Goal: Entertainment & Leisure: Consume media (video, audio)

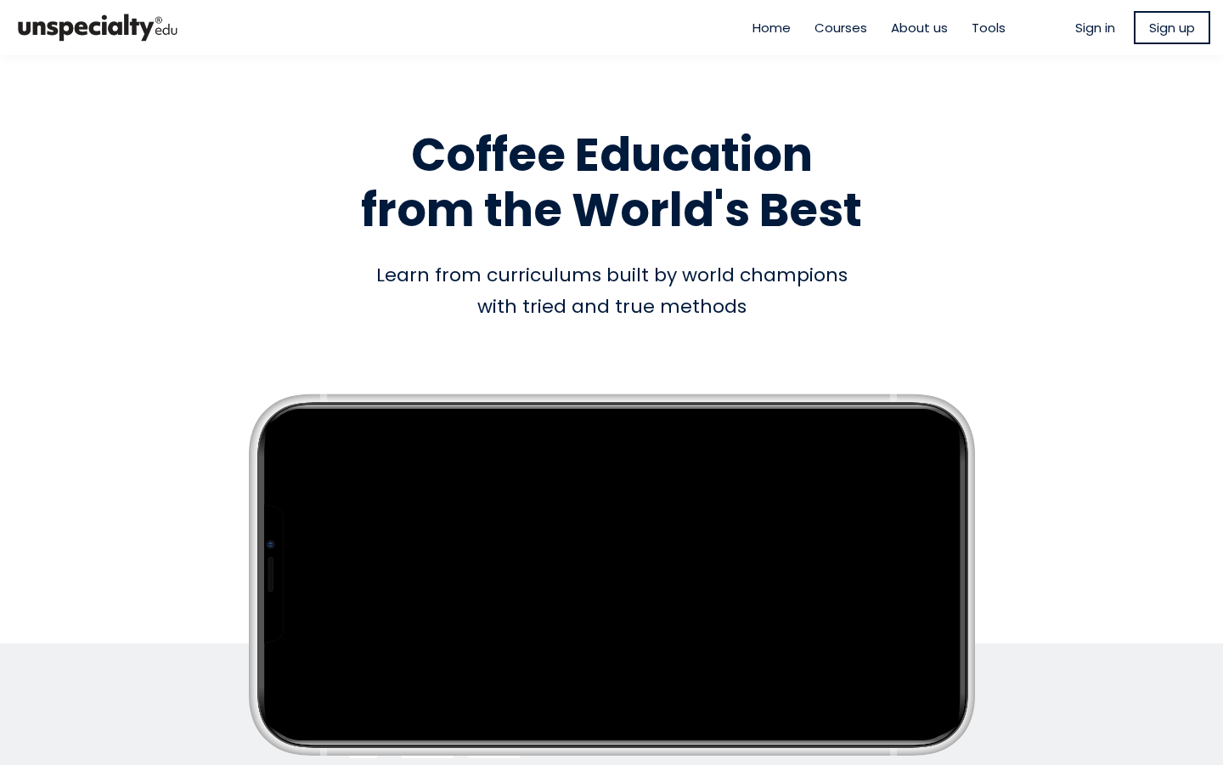
click at [1096, 25] on span "Sign in" at bounding box center [1096, 28] width 40 height 20
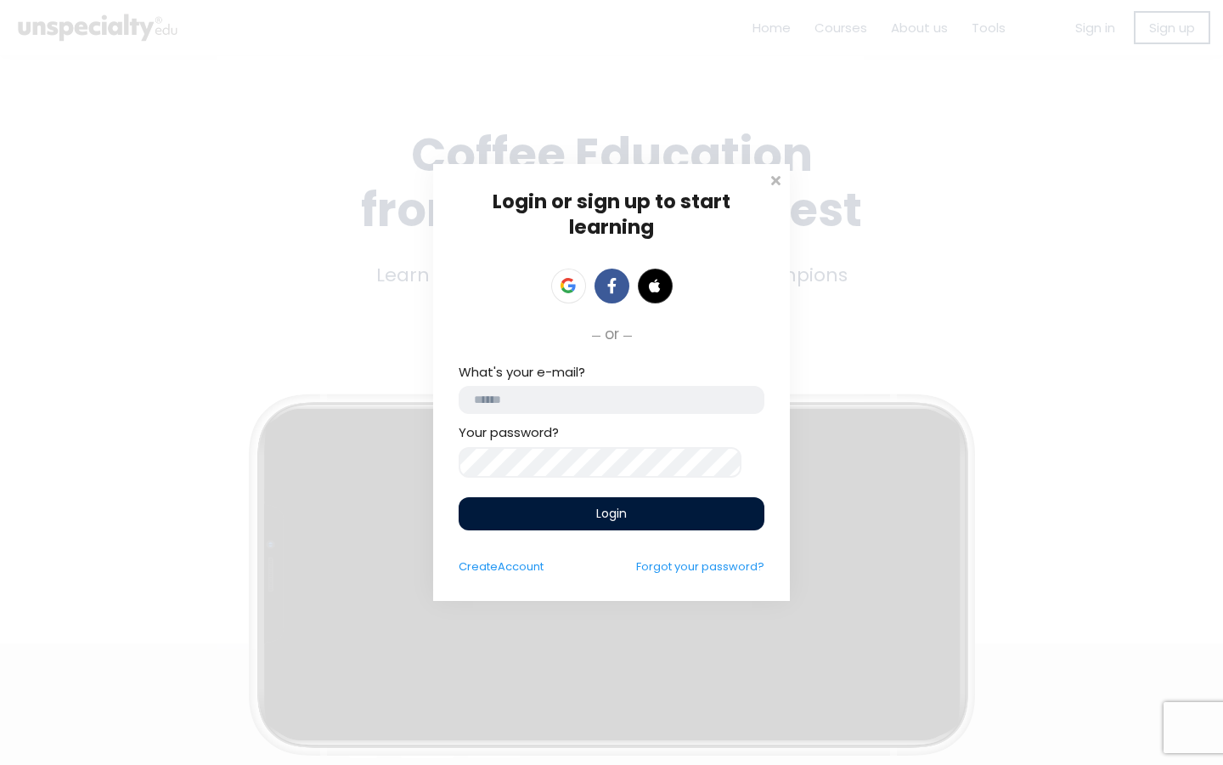
click at [606, 404] on input "email" at bounding box center [612, 400] width 306 height 28
type input "**********"
click at [543, 536] on form "**********" at bounding box center [612, 468] width 306 height 213
click at [551, 528] on div "Login" at bounding box center [612, 514] width 306 height 33
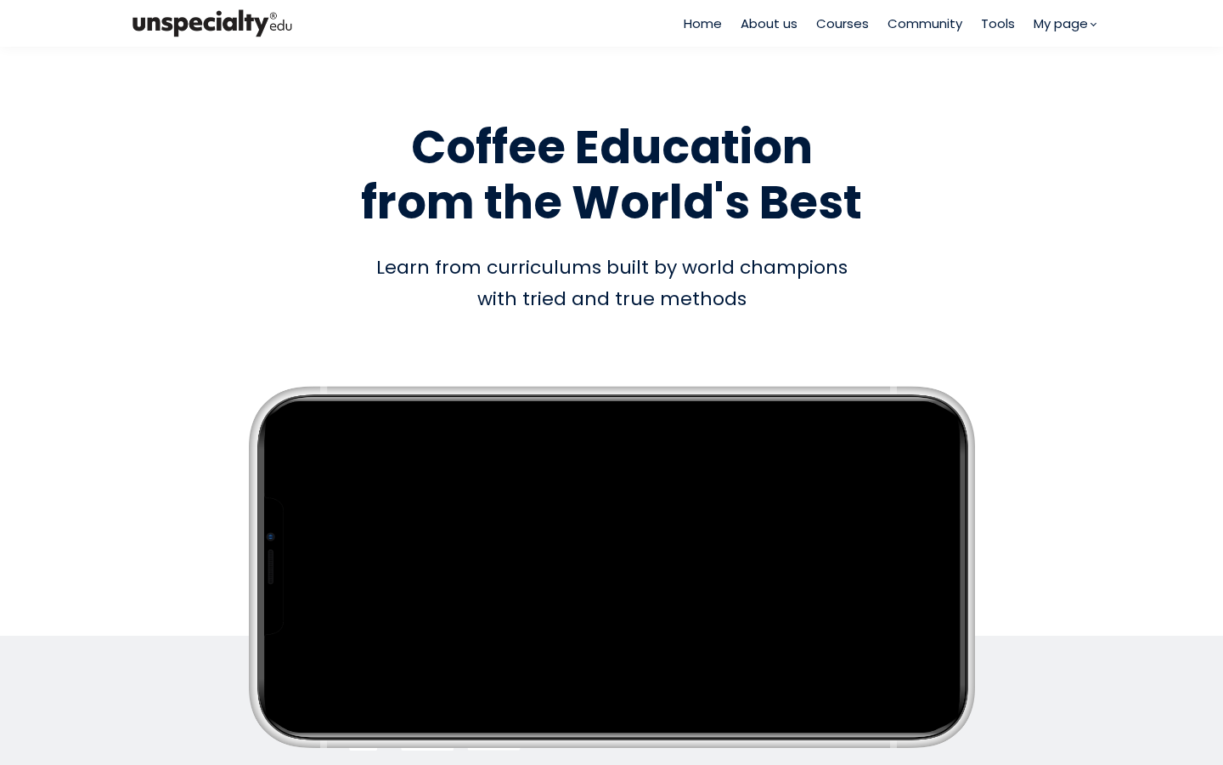
click at [838, 27] on span "Courses" at bounding box center [842, 24] width 53 height 20
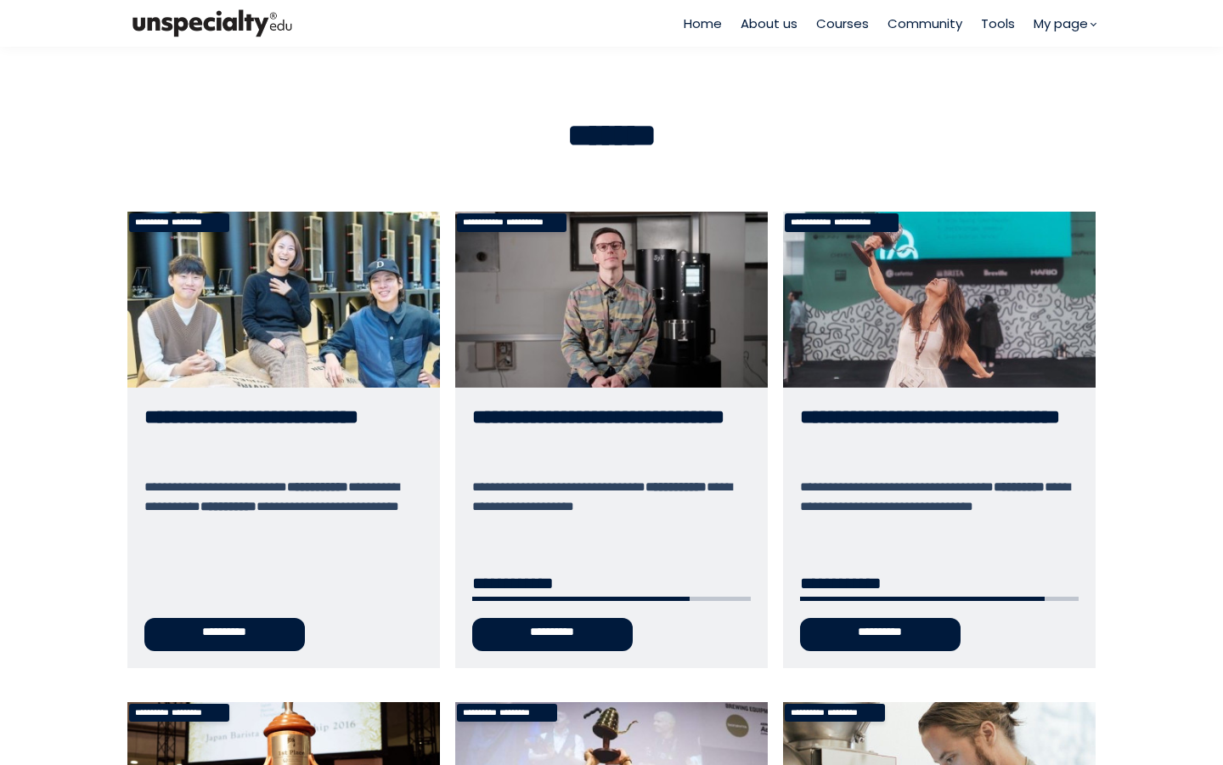
click at [607, 245] on link "**********" at bounding box center [611, 439] width 313 height 455
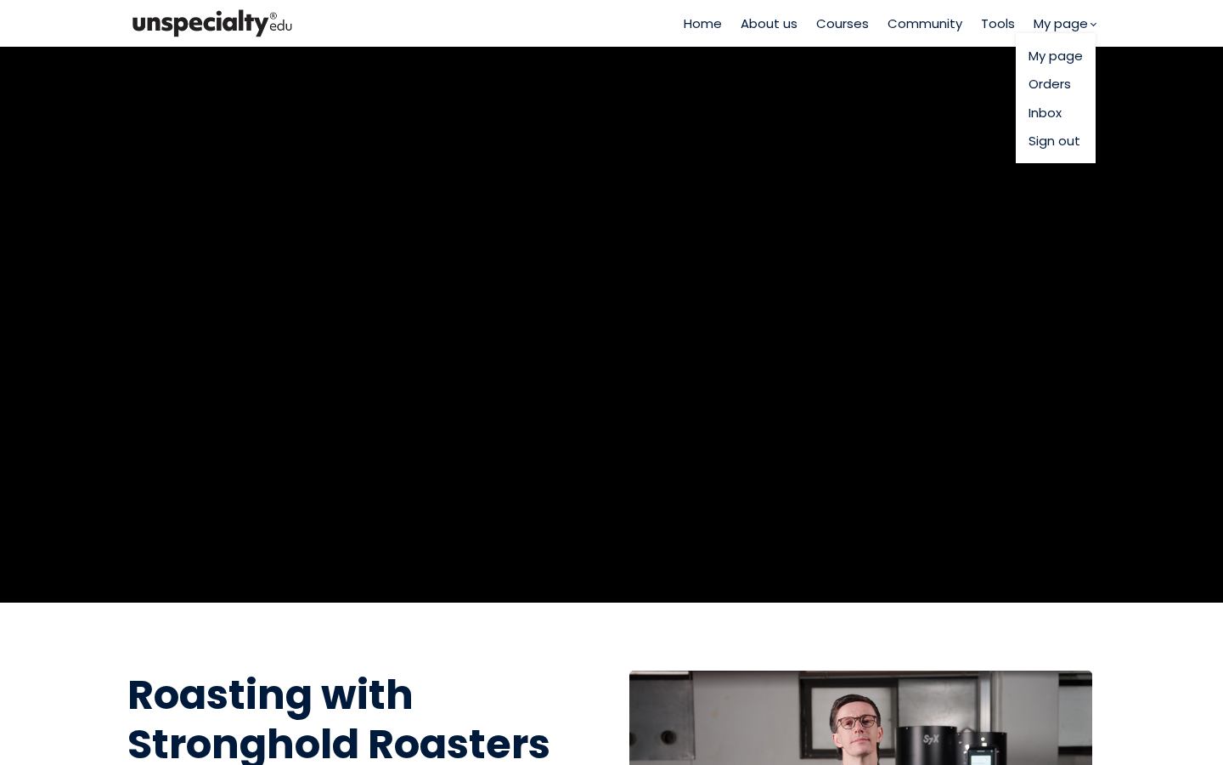
click at [1072, 27] on span "My page" at bounding box center [1061, 24] width 54 height 20
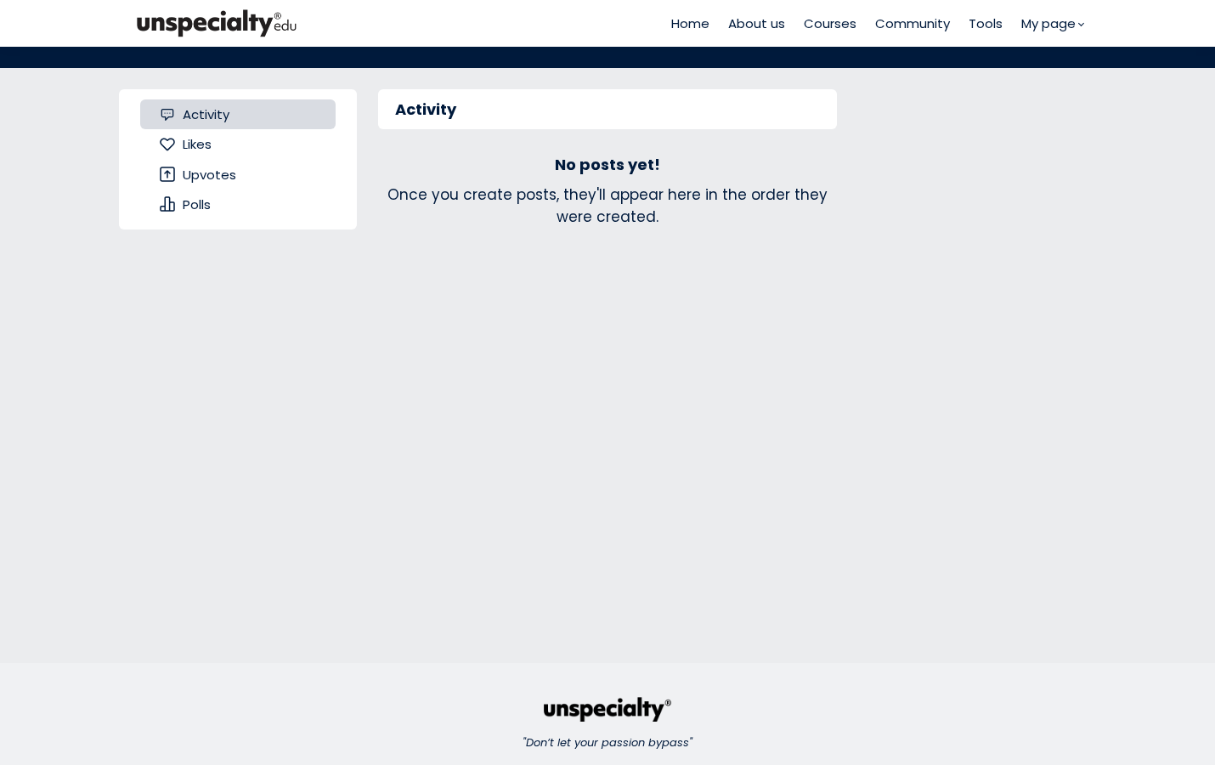
click at [866, 23] on ul "Home About us Courses Community Tools My page My page" at bounding box center [877, 24] width 412 height 20
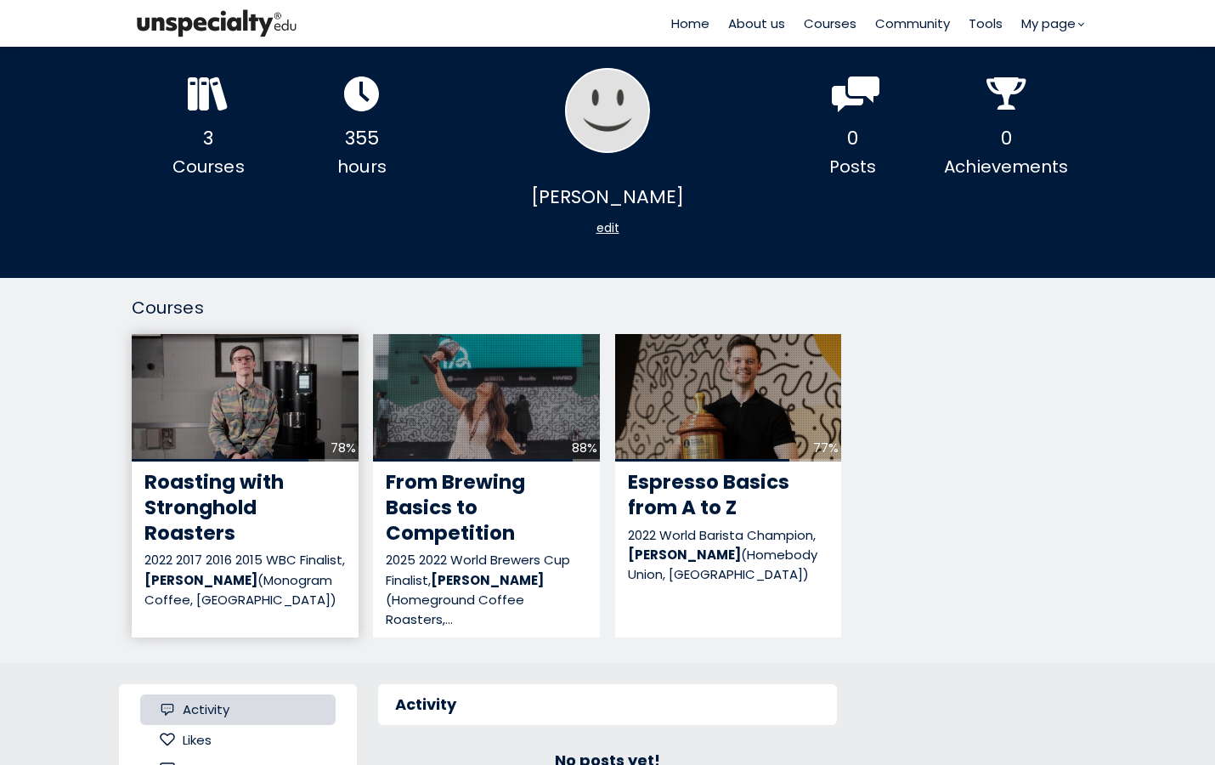
click at [234, 378] on div "78%" at bounding box center [245, 397] width 227 height 127
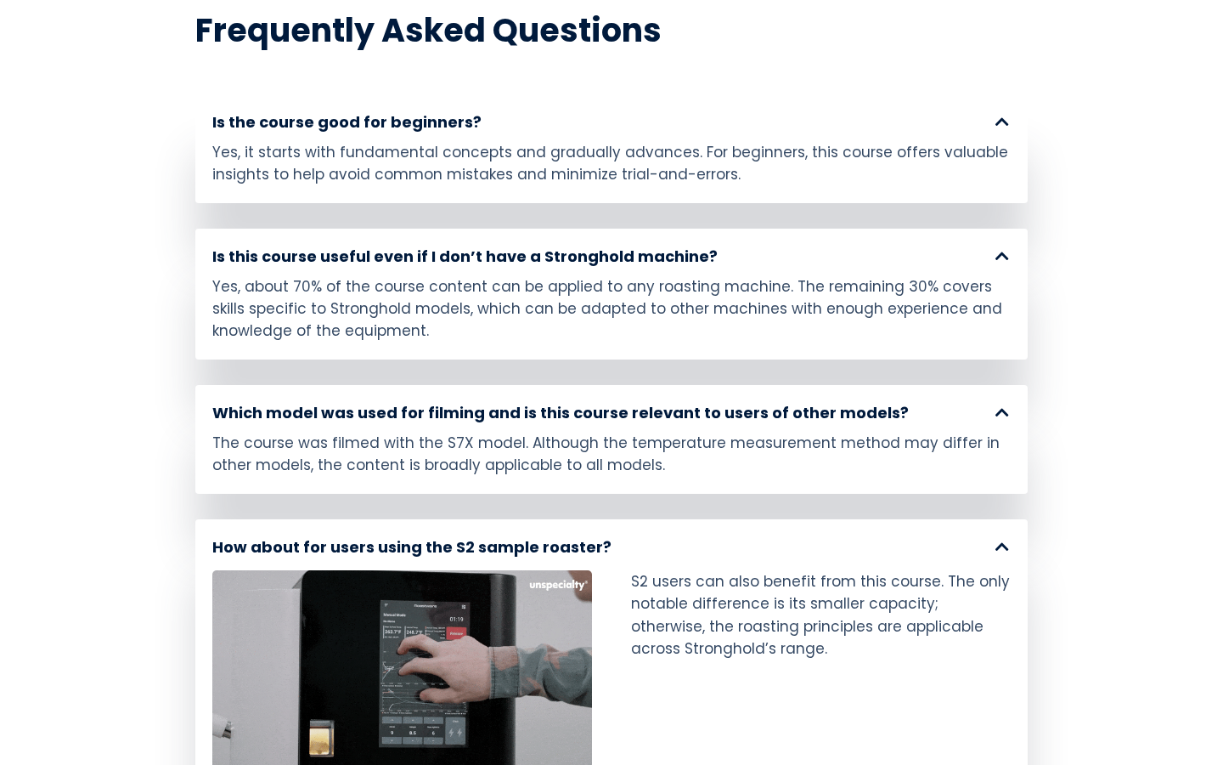
scroll to position [9359, 0]
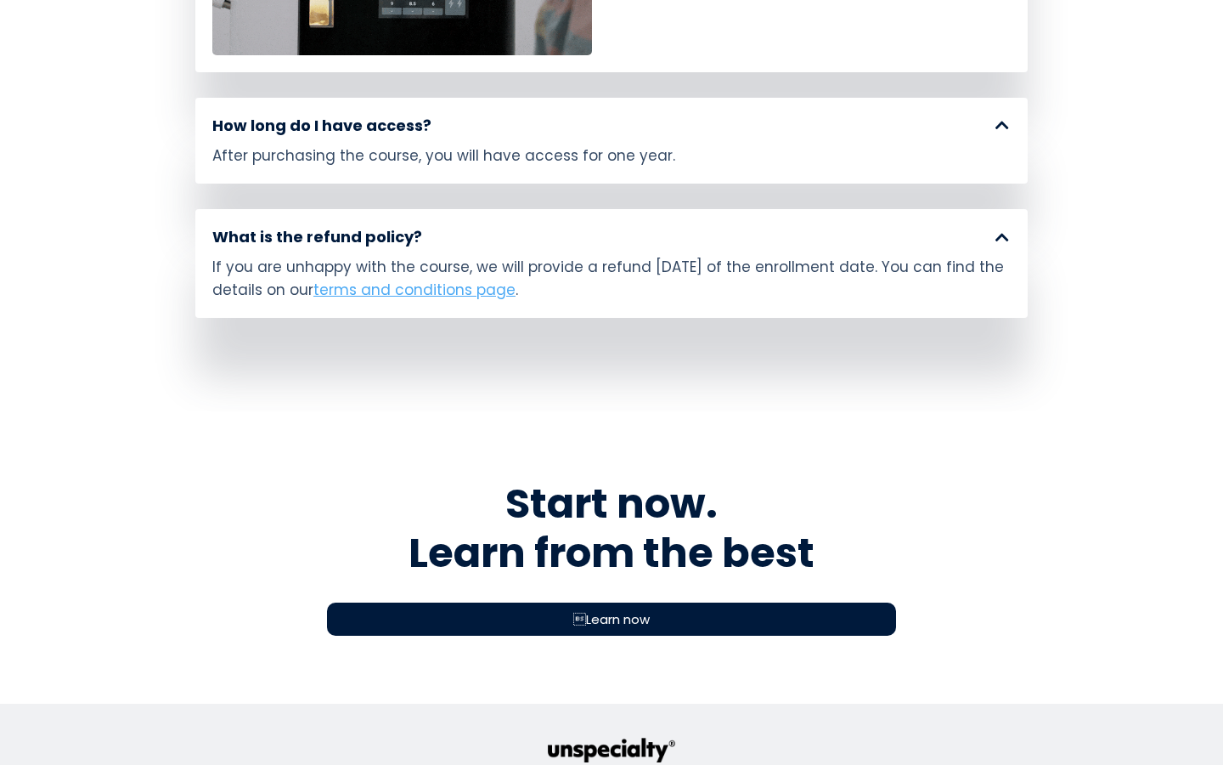
click at [495, 602] on div "Learn now" at bounding box center [611, 618] width 569 height 33
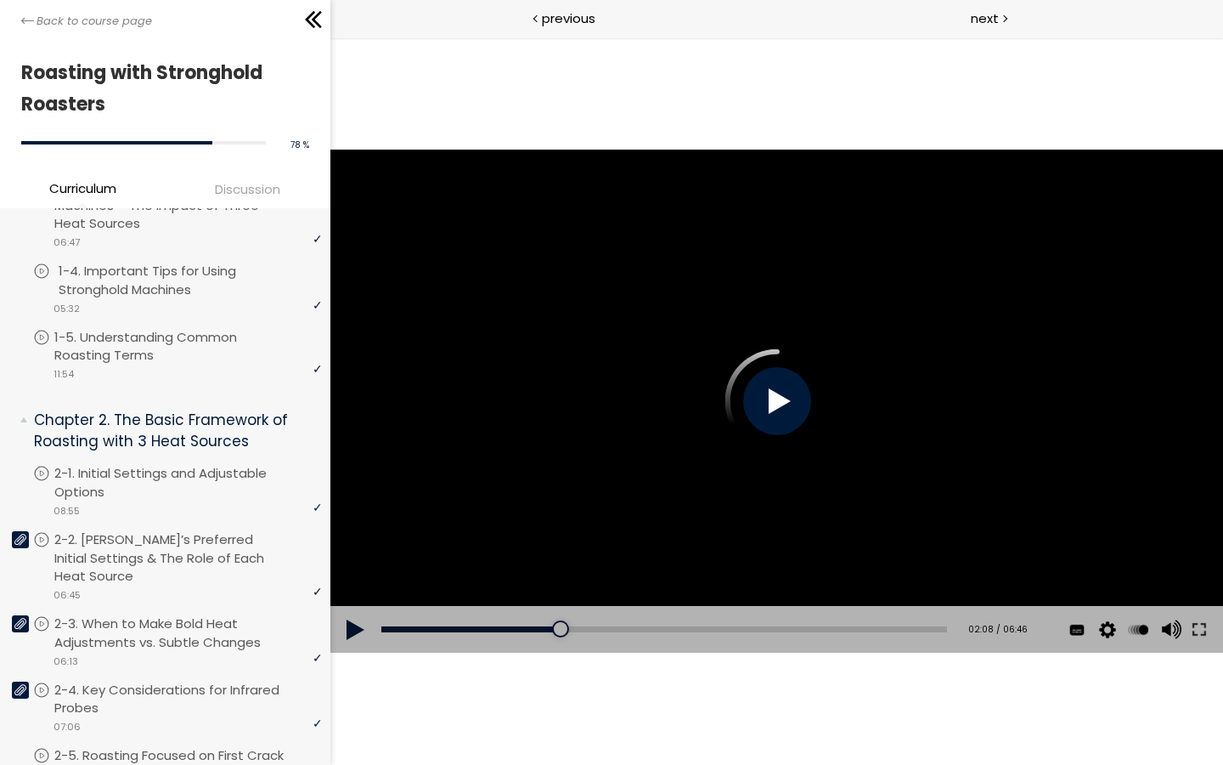
scroll to position [280, 0]
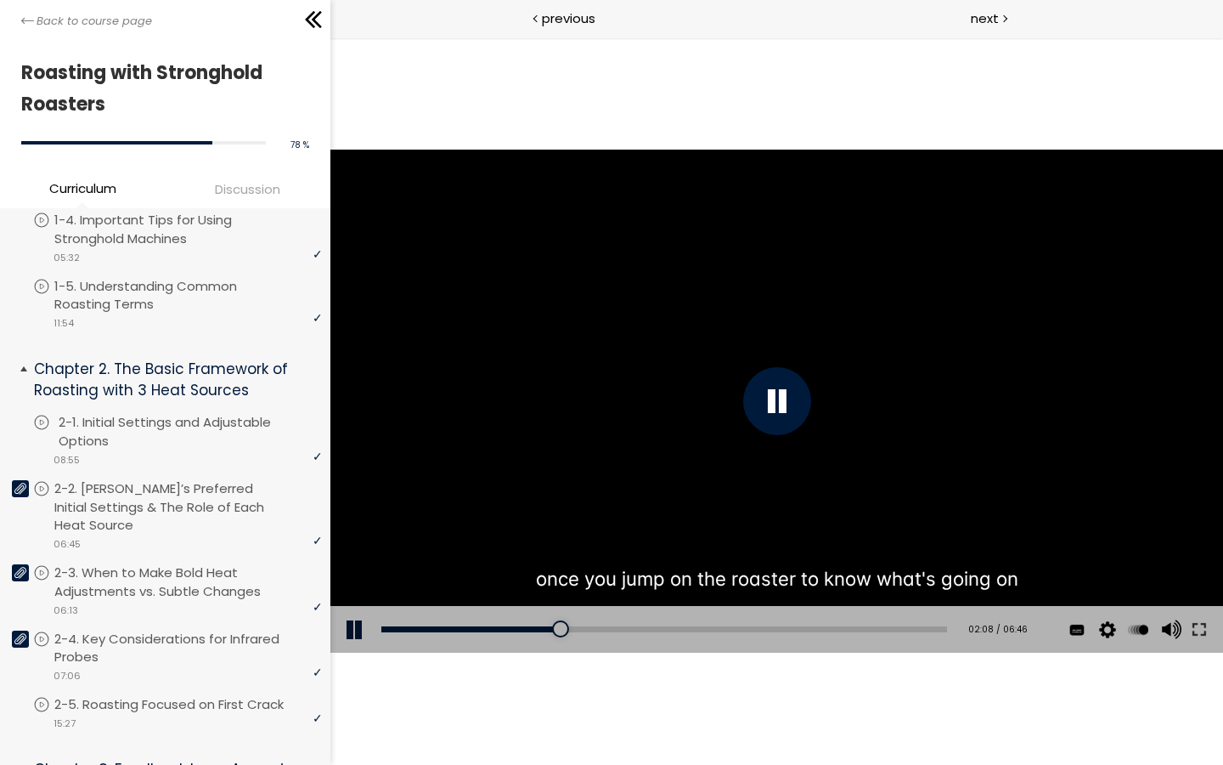
click at [154, 423] on p "2-1. Initial Settings and Adjustable Options" at bounding box center [193, 431] width 268 height 37
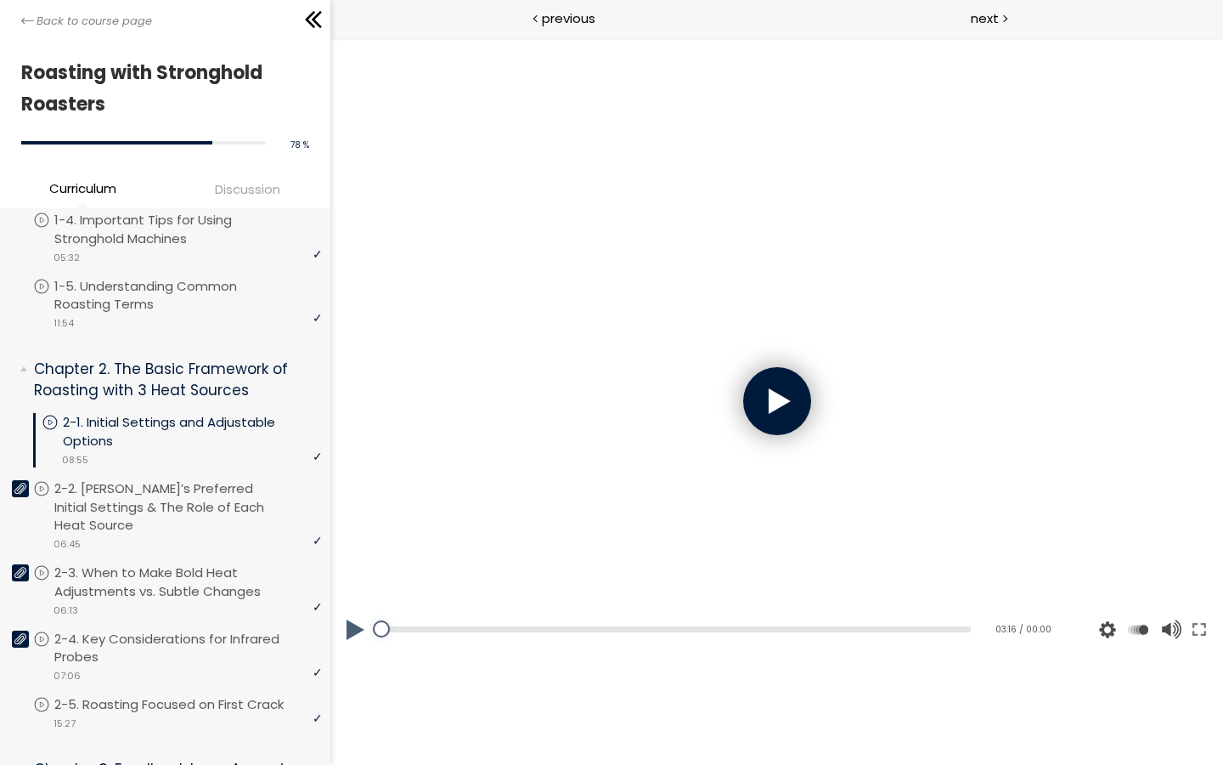
click at [776, 397] on div at bounding box center [777, 401] width 68 height 68
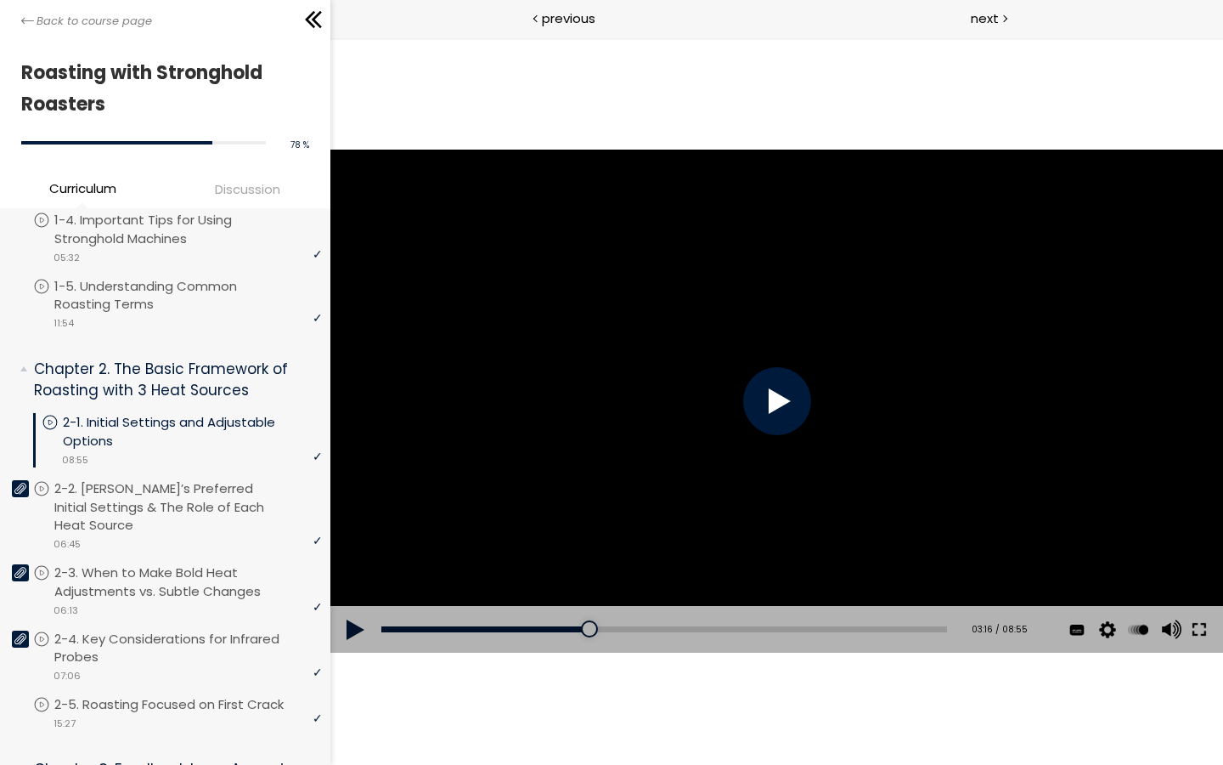
click at [1202, 626] on button at bounding box center [1198, 630] width 31 height 48
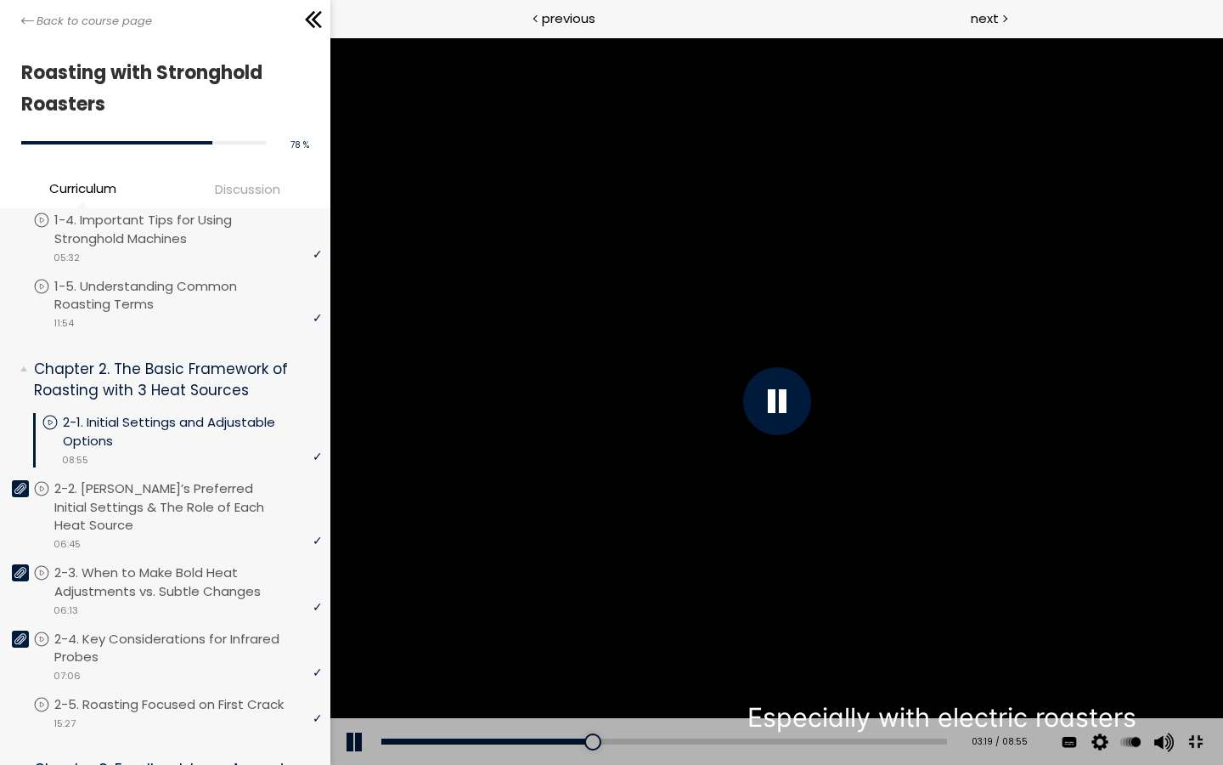
click at [714, 613] on div at bounding box center [776, 400] width 893 height 727
click at [737, 524] on div at bounding box center [776, 400] width 893 height 727
click at [765, 538] on div at bounding box center [776, 400] width 893 height 727
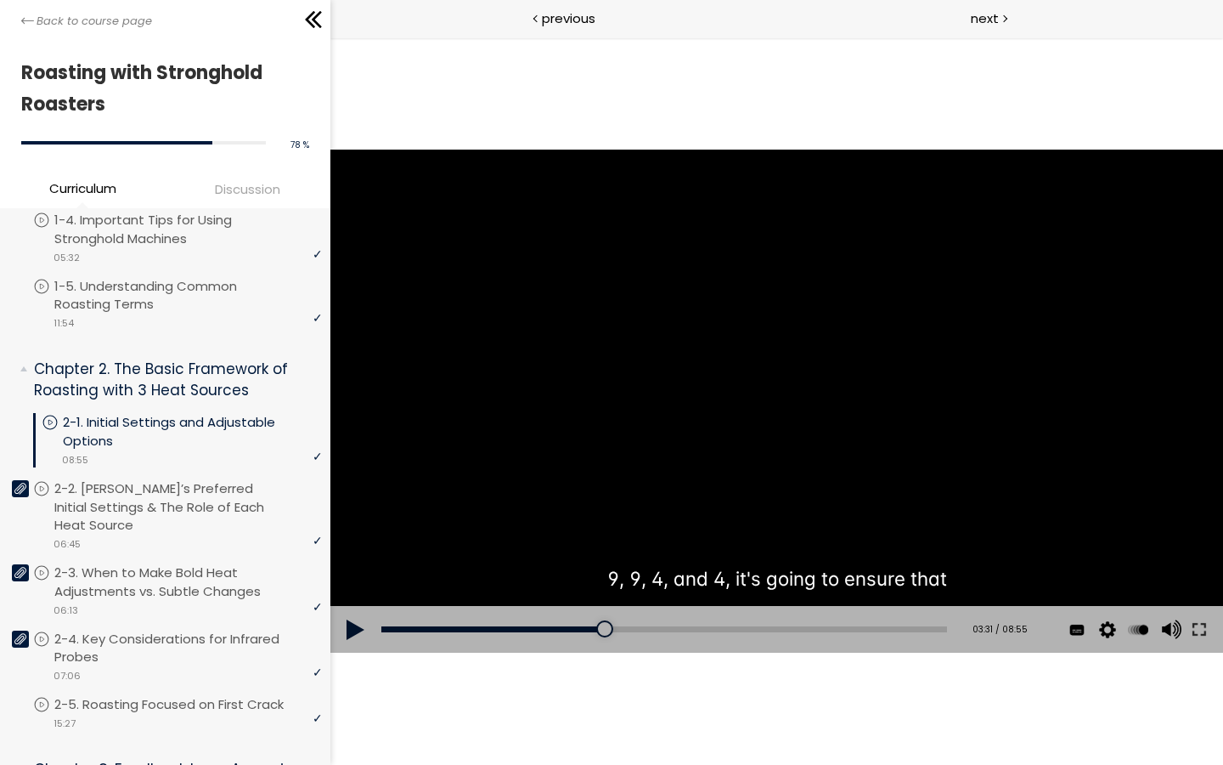
click at [651, 441] on div at bounding box center [776, 401] width 893 height 502
click at [1197, 630] on button at bounding box center [1198, 630] width 31 height 48
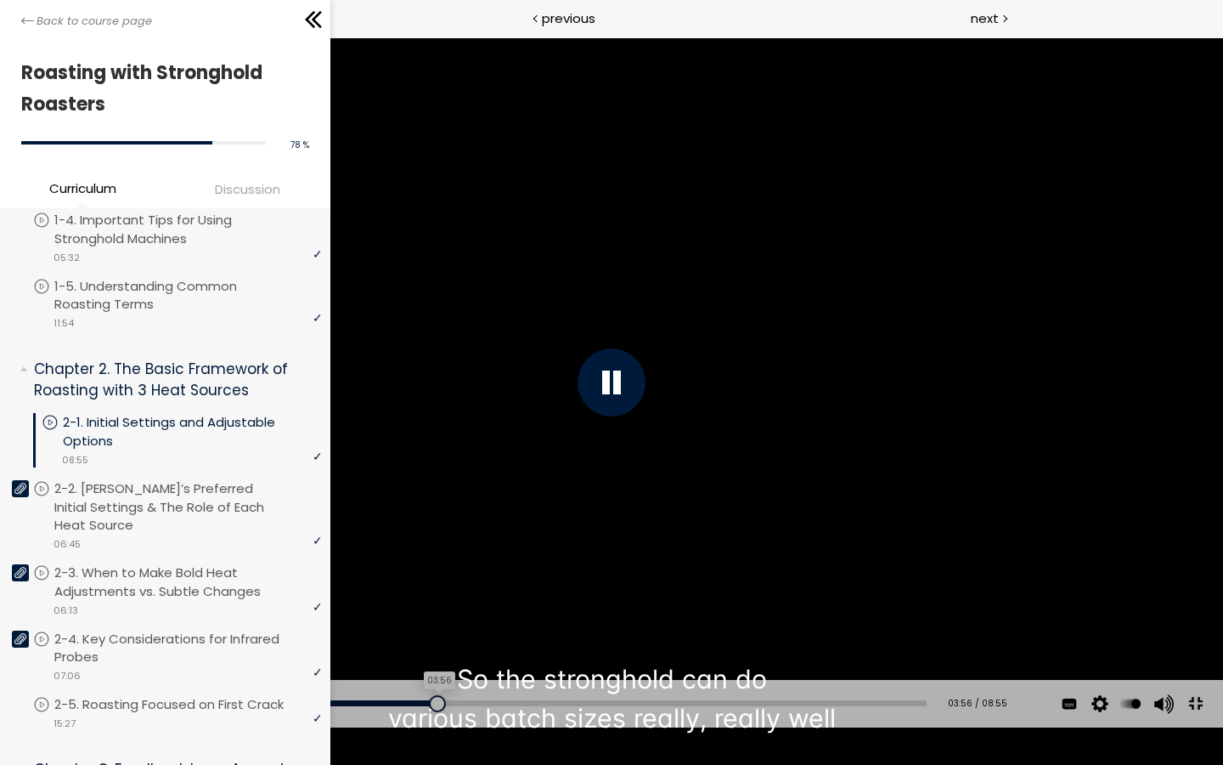
click at [426, 706] on div "03:56" at bounding box center [489, 703] width 876 height 6
click at [452, 706] on div "04:12" at bounding box center [489, 703] width 876 height 6
click at [467, 706] on div "04:12" at bounding box center [489, 703] width 876 height 6
click at [489, 706] on div "04:35" at bounding box center [489, 703] width 876 height 6
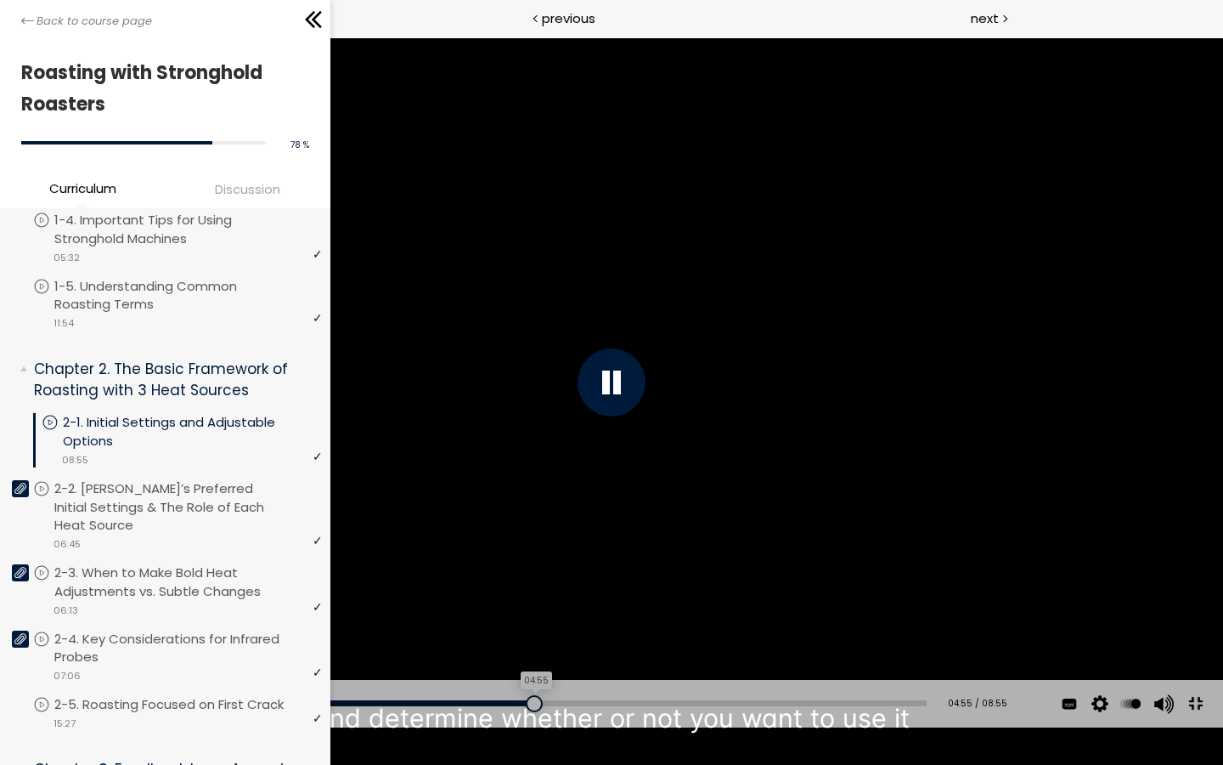
click at [521, 706] on div "04:55" at bounding box center [489, 703] width 876 height 6
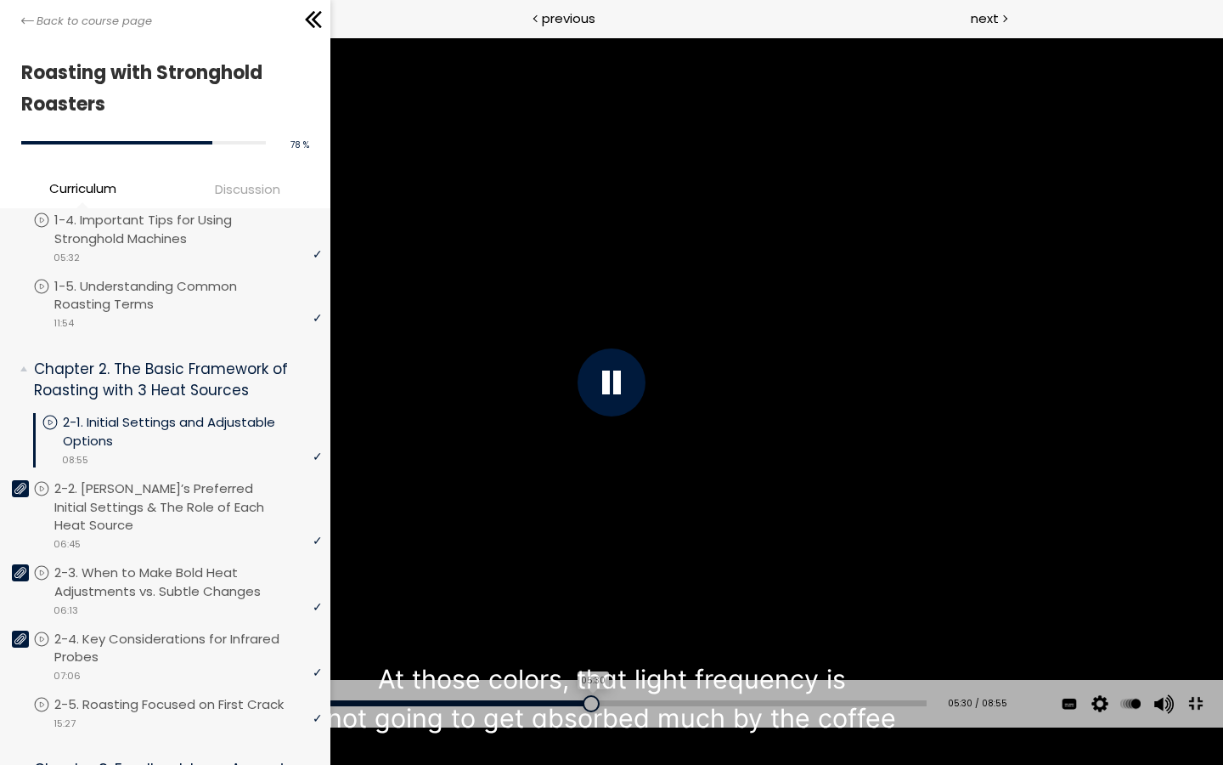
click at [576, 706] on div "05:30" at bounding box center [489, 703] width 876 height 6
click at [624, 727] on div "Add chapter 05:51" at bounding box center [489, 704] width 876 height 48
click at [690, 727] on div "Add chapter 06:27" at bounding box center [489, 704] width 876 height 48
click at [708, 727] on div "Add chapter 06:46" at bounding box center [489, 704] width 876 height 48
click at [731, 727] on div "Add chapter 06:46" at bounding box center [489, 704] width 876 height 48
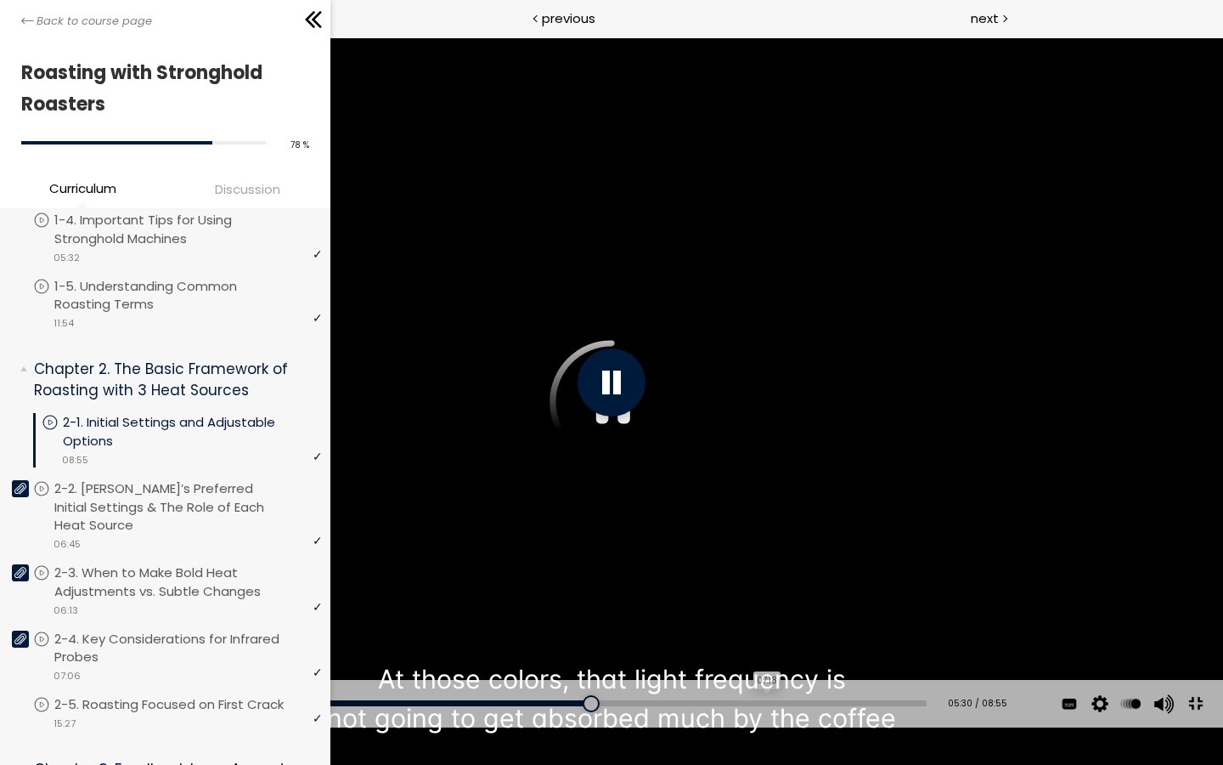
click at [750, 706] on div "07:18" at bounding box center [489, 703] width 876 height 6
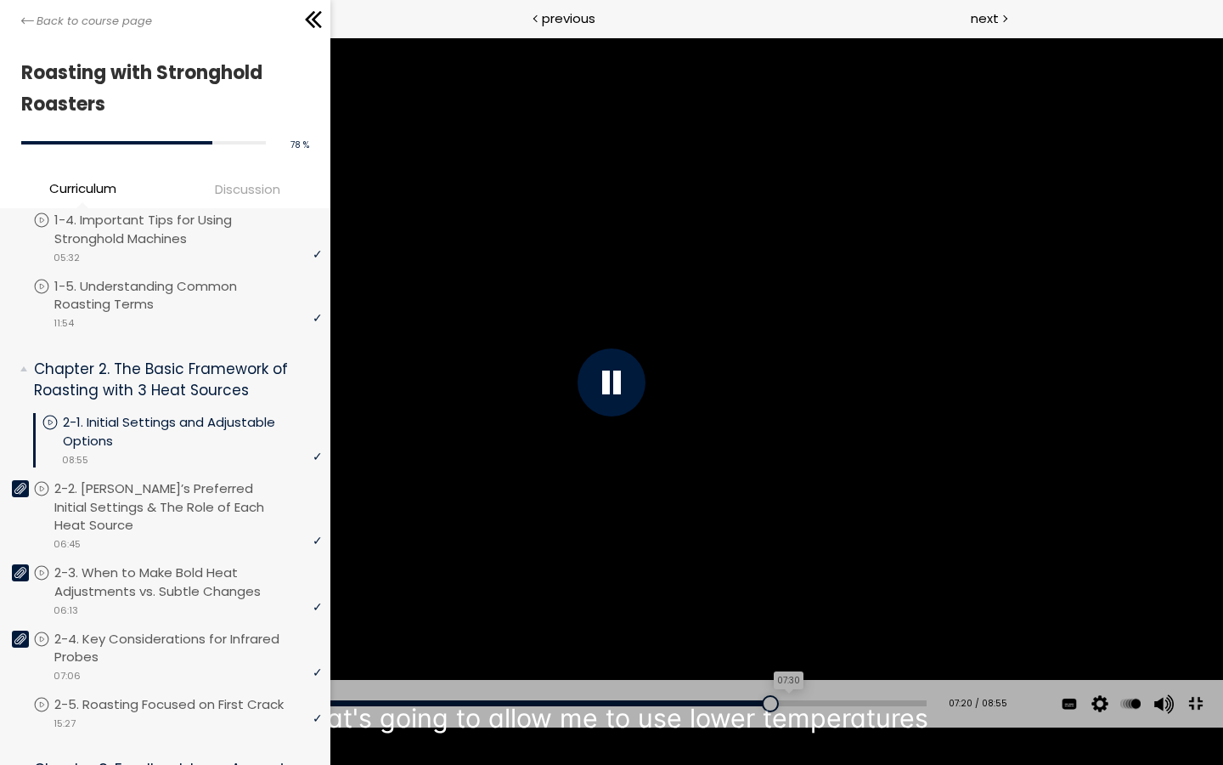
click at [842, 706] on div "07:30" at bounding box center [489, 703] width 876 height 6
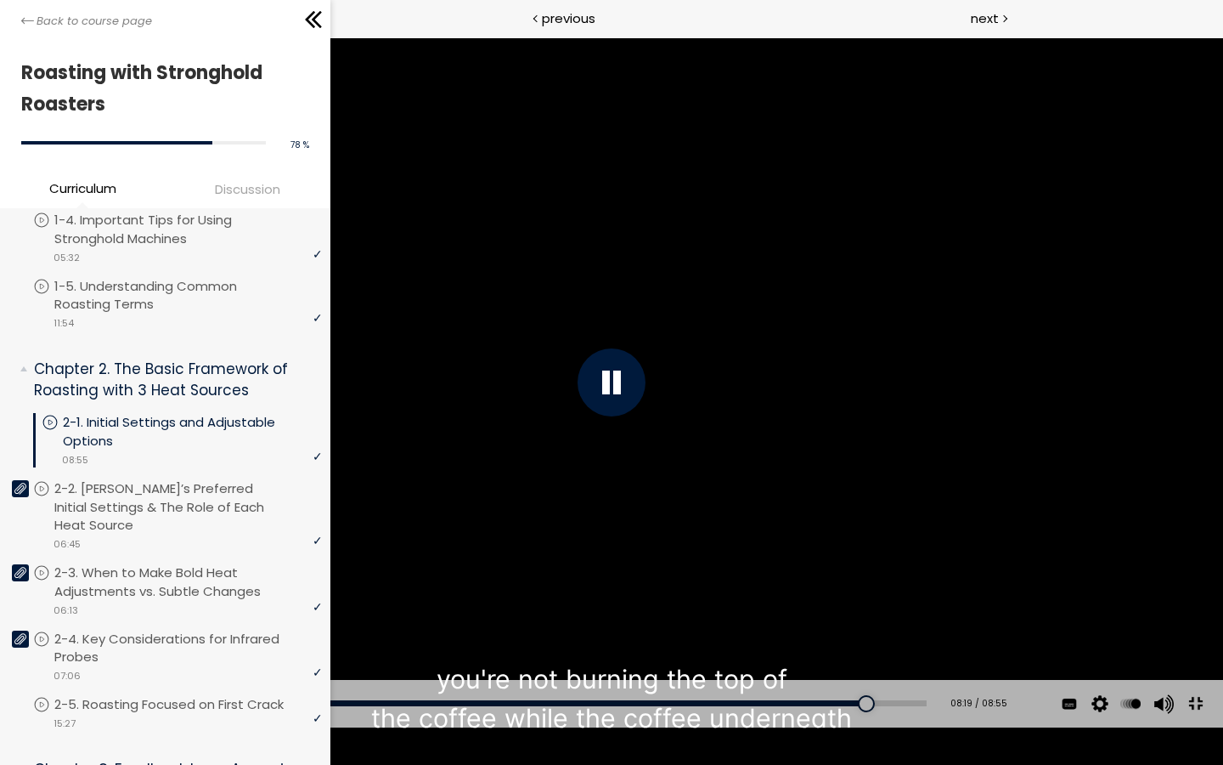
click at [1186, 723] on button at bounding box center [1196, 704] width 38 height 38
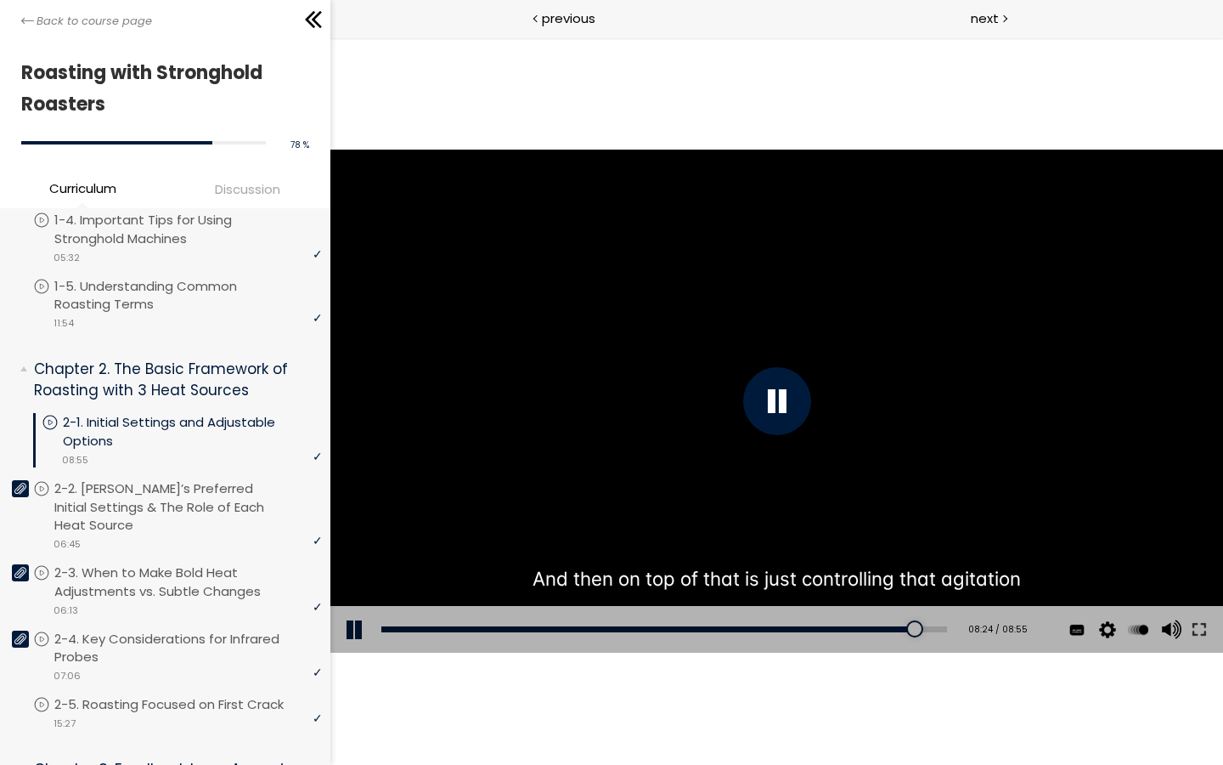
click at [875, 632] on div "Add chapter 08:02" at bounding box center [664, 630] width 566 height 48
click at [879, 619] on div "Add chapter 08:04" at bounding box center [664, 630] width 566 height 48
click at [874, 650] on div "Add chapter 08:08" at bounding box center [664, 630] width 566 height 48
click at [874, 638] on div "Add chapter 08:08" at bounding box center [664, 630] width 566 height 48
click at [1201, 634] on button at bounding box center [1198, 630] width 31 height 48
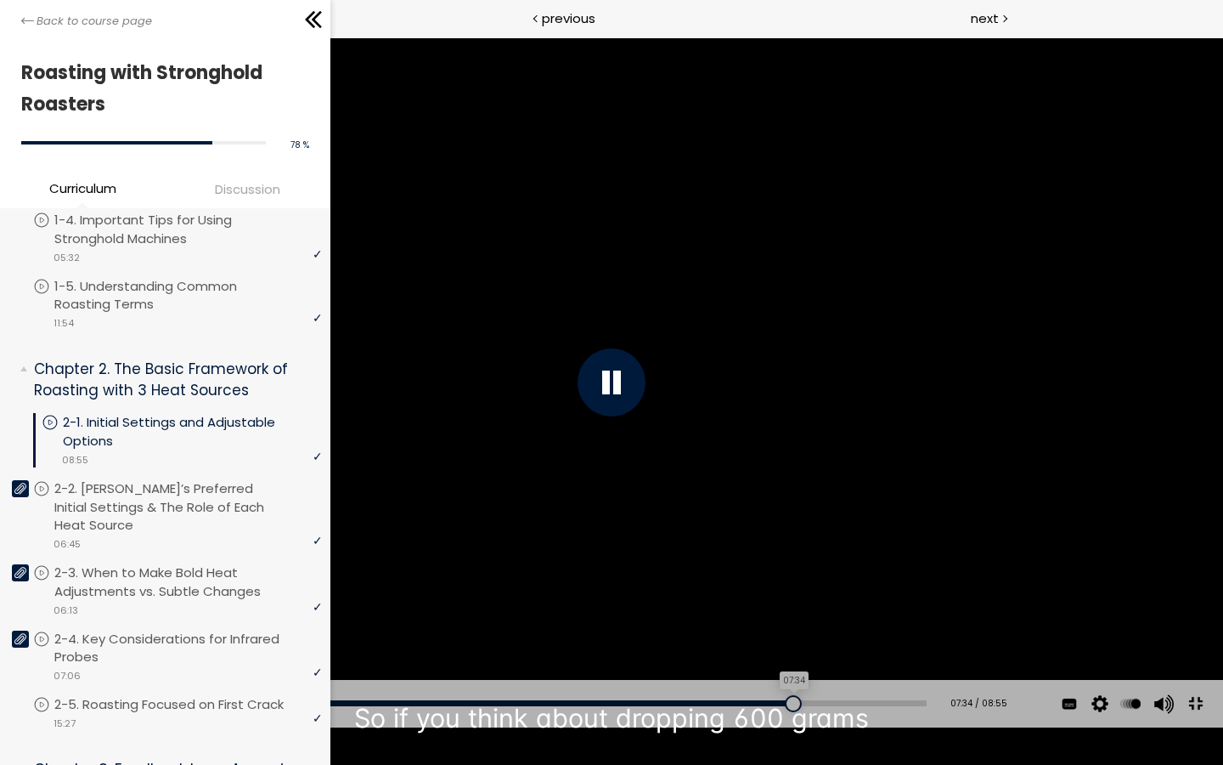
click at [773, 706] on div "07:34" at bounding box center [489, 703] width 876 height 6
click at [776, 507] on div at bounding box center [611, 382] width 1223 height 688
click at [620, 727] on div "Add chapter 05:58" at bounding box center [489, 704] width 876 height 48
click at [756, 706] on div "07:23" at bounding box center [489, 703] width 876 height 6
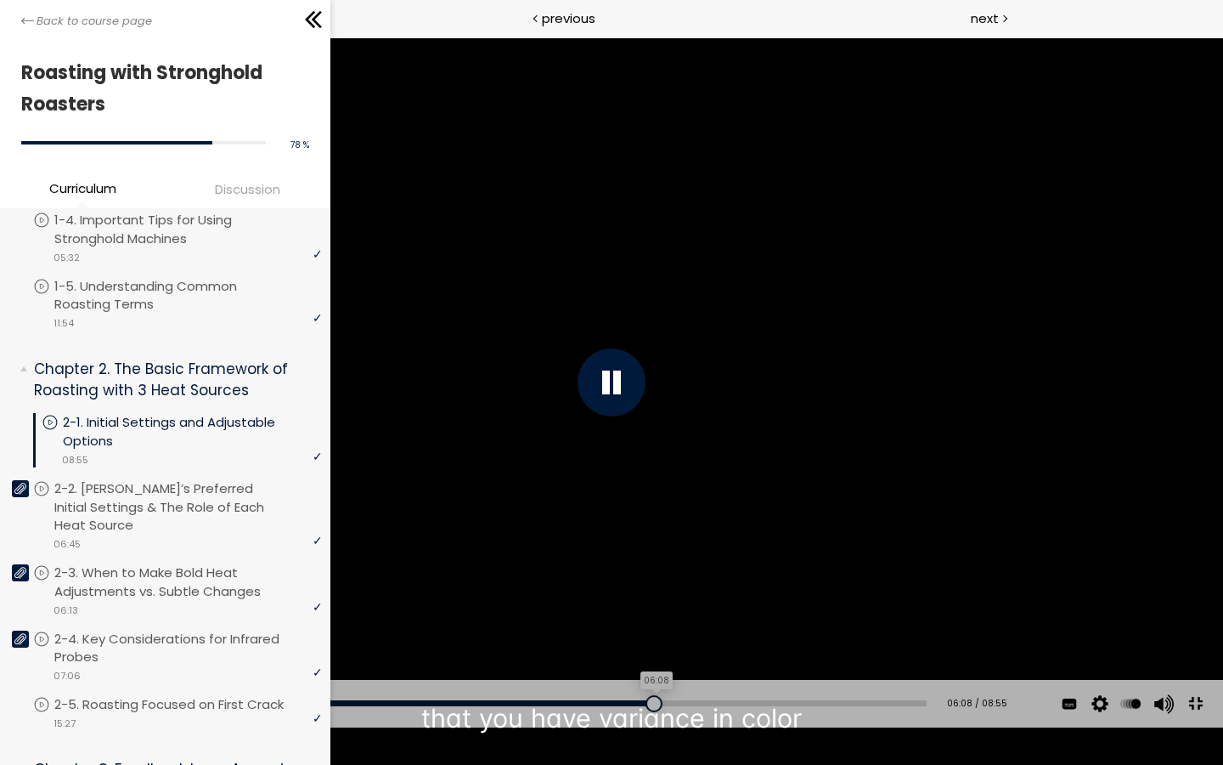
click at [637, 706] on div "06:08" at bounding box center [489, 703] width 876 height 6
click at [559, 727] on div "Add chapter 05:57" at bounding box center [489, 704] width 876 height 48
click at [557, 727] on div "Add chapter 05:57" at bounding box center [489, 704] width 876 height 48
click at [553, 706] on div "05:15" at bounding box center [489, 703] width 876 height 6
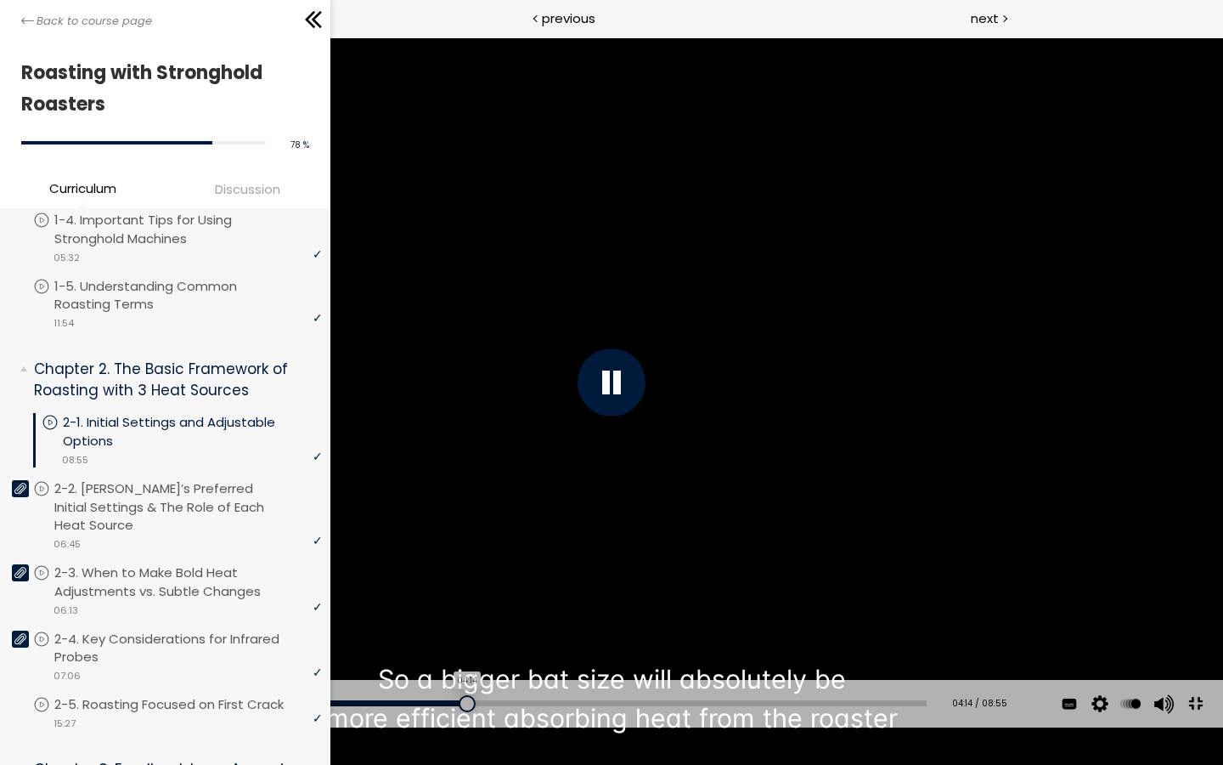
click at [455, 706] on div "04:14" at bounding box center [489, 703] width 876 height 6
click at [390, 727] on div "Add chapter 03:52" at bounding box center [489, 704] width 876 height 48
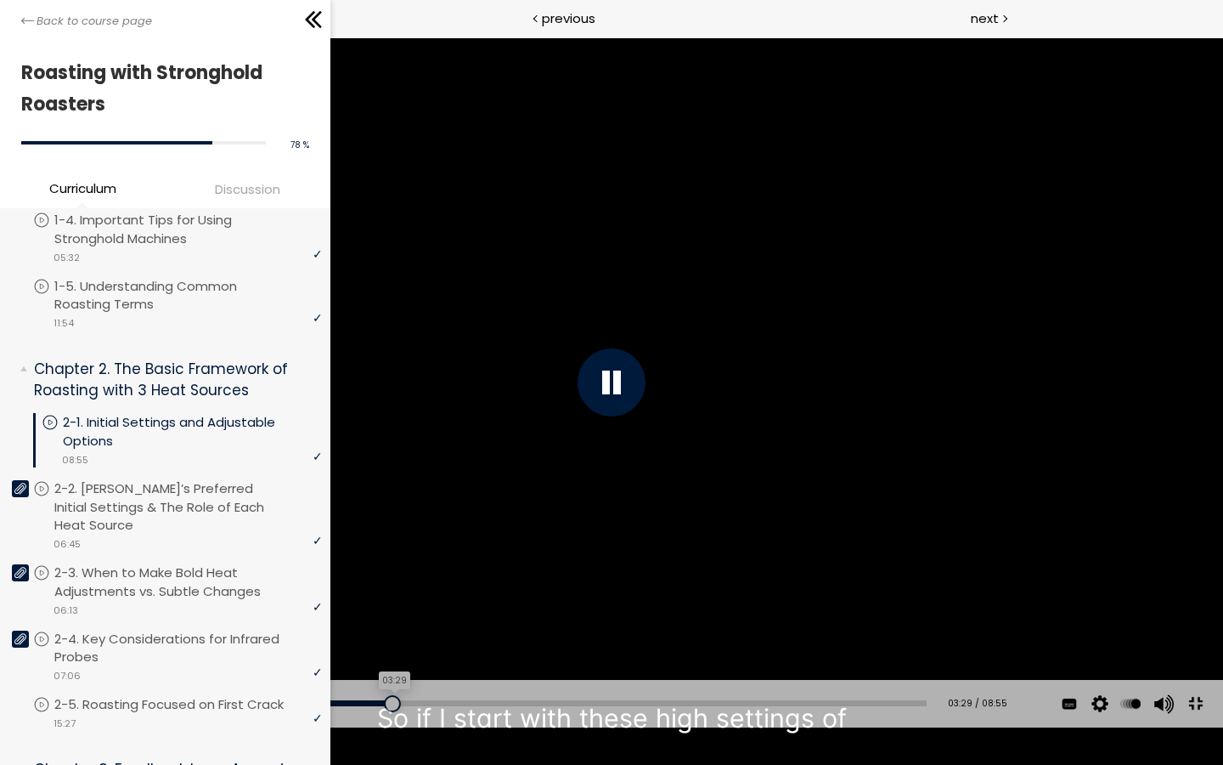
click at [383, 706] on div "03:29" at bounding box center [489, 703] width 876 height 6
click at [402, 727] on div "Add chapter 03:29" at bounding box center [489, 704] width 876 height 48
click at [405, 727] on div "Add chapter 03:42" at bounding box center [489, 704] width 876 height 48
click at [409, 727] on div "Add chapter 03:42" at bounding box center [489, 704] width 876 height 48
click at [409, 706] on div "03:42" at bounding box center [489, 703] width 876 height 6
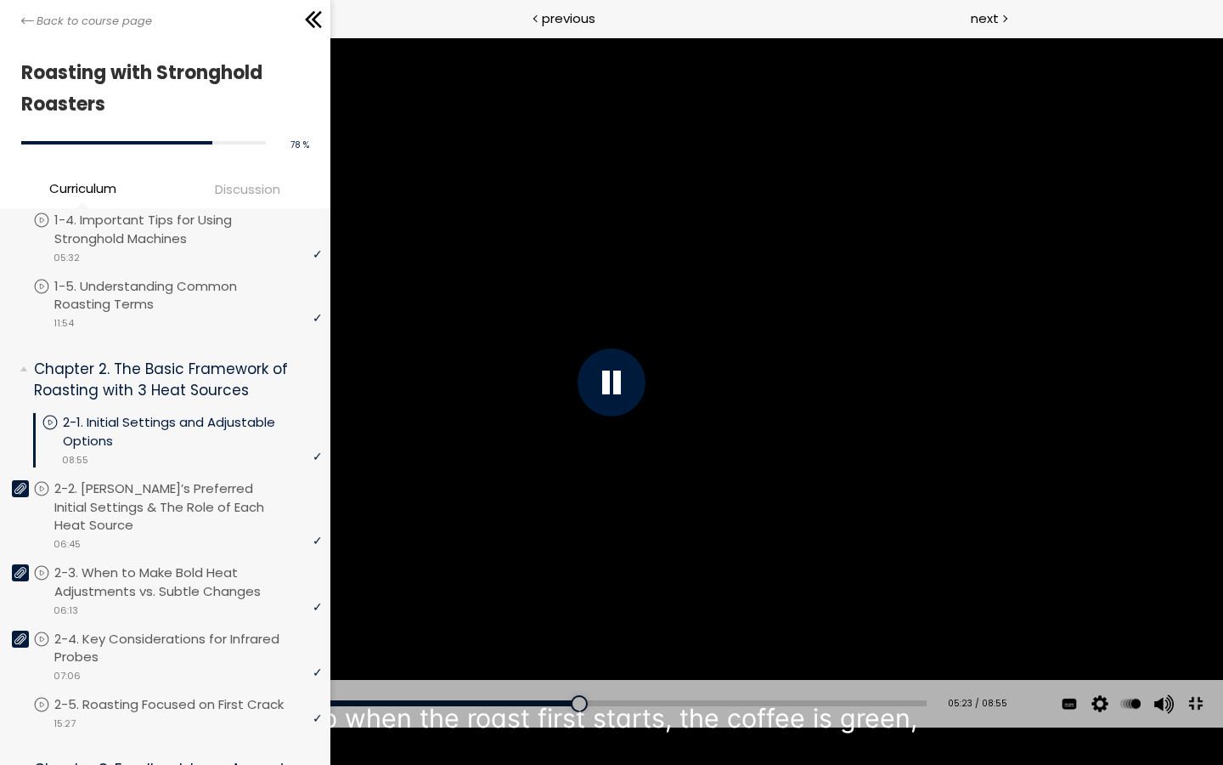
click at [586, 727] on div "Add chapter 05:37" at bounding box center [489, 704] width 876 height 48
click at [593, 706] on div "05:41" at bounding box center [489, 703] width 876 height 6
click at [744, 532] on div at bounding box center [611, 382] width 1223 height 688
